Goal: Information Seeking & Learning: Learn about a topic

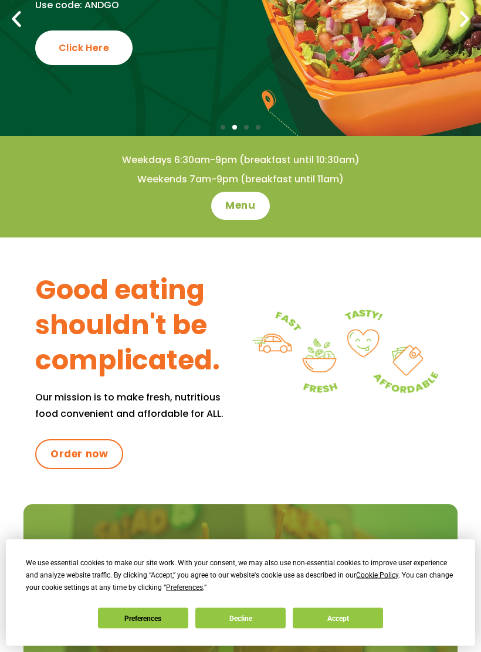
click at [323, 613] on button "Accept" at bounding box center [338, 618] width 90 height 21
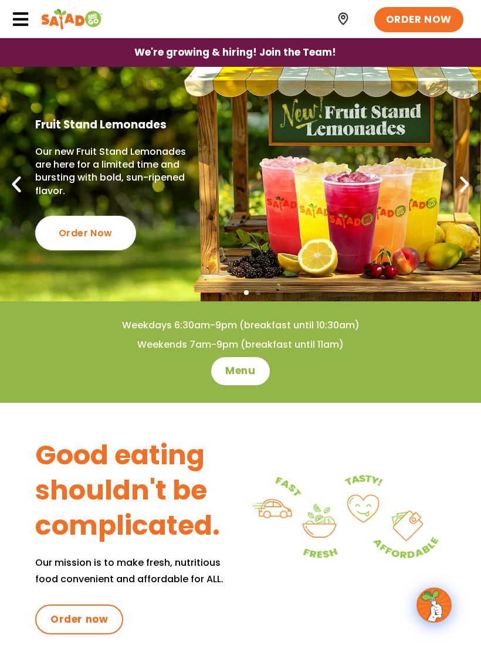
click at [27, 26] on icon at bounding box center [21, 20] width 18 height 18
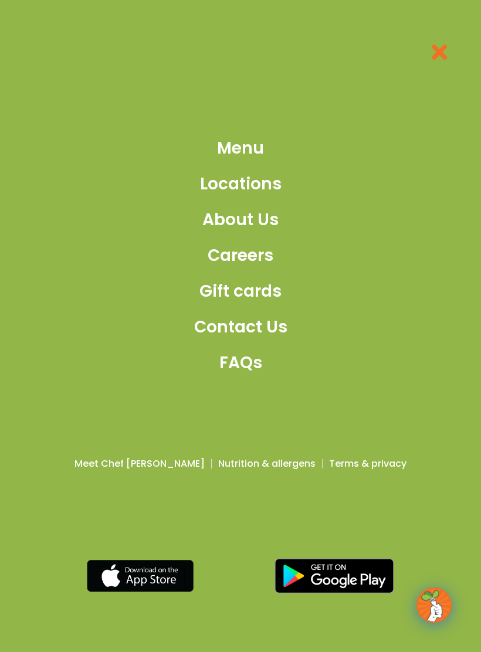
click at [228, 148] on span "Menu" at bounding box center [240, 148] width 47 height 25
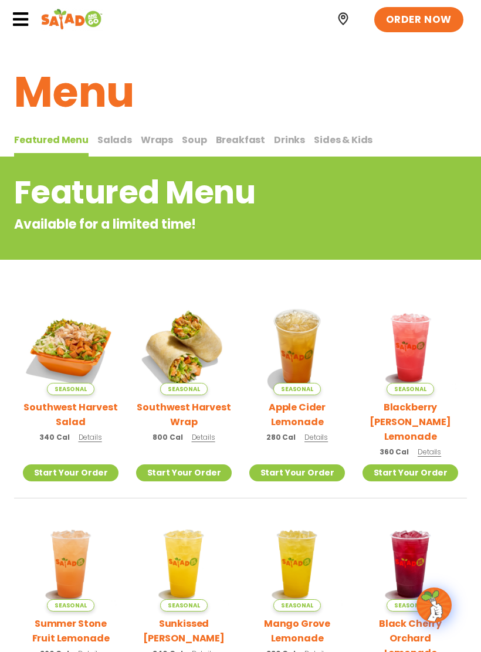
click at [110, 141] on span "Salads" at bounding box center [114, 139] width 35 height 13
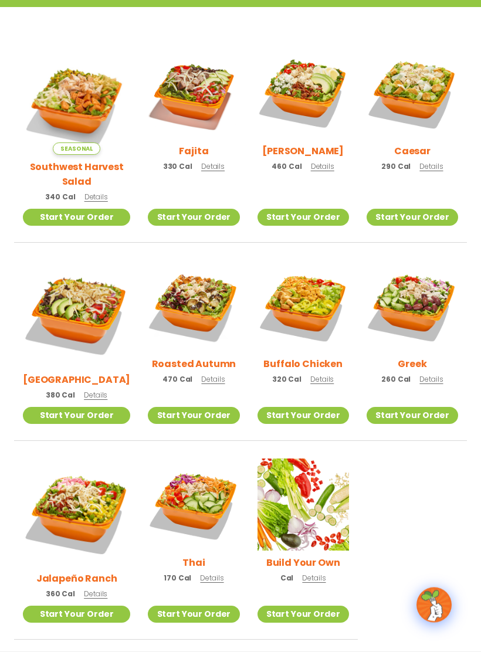
scroll to position [317, 0]
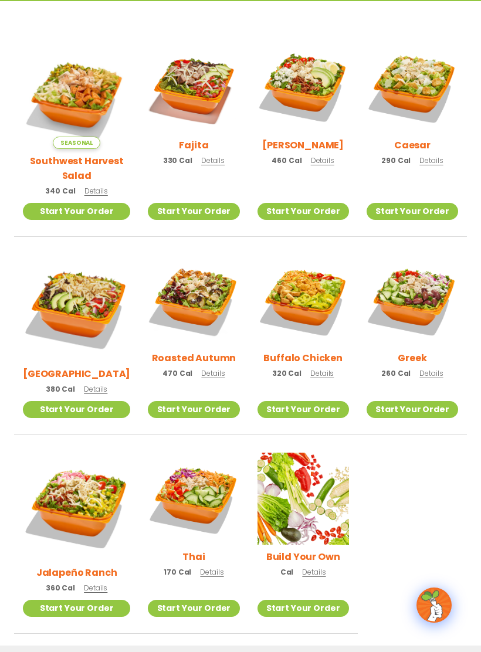
click at [201, 368] on span "Details" at bounding box center [212, 373] width 23 height 10
click at [428, 165] on span "Details" at bounding box center [430, 160] width 23 height 10
click at [90, 384] on span "Details" at bounding box center [95, 389] width 23 height 10
click at [314, 368] on span "Details" at bounding box center [321, 373] width 23 height 10
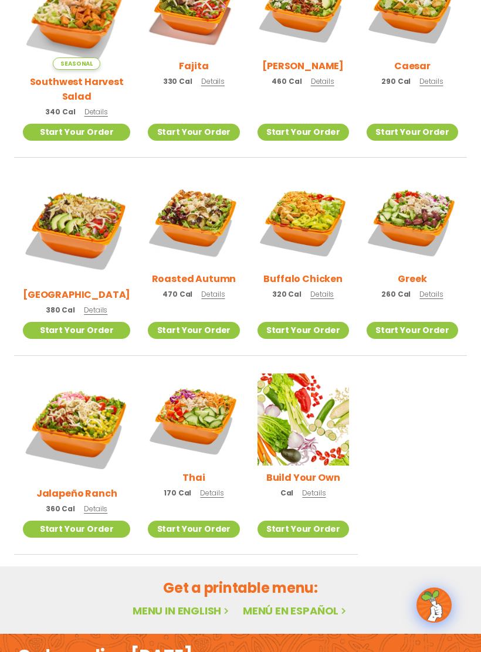
scroll to position [344, 0]
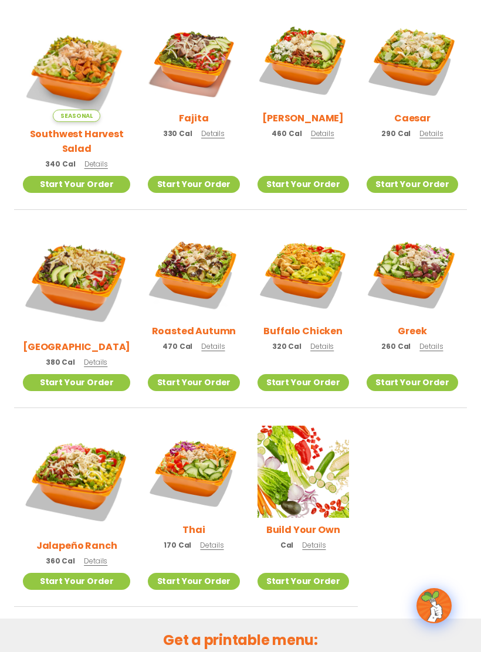
click at [269, 374] on link "Start Your Order" at bounding box center [304, 382] width 92 height 17
